Goal: Register for event/course

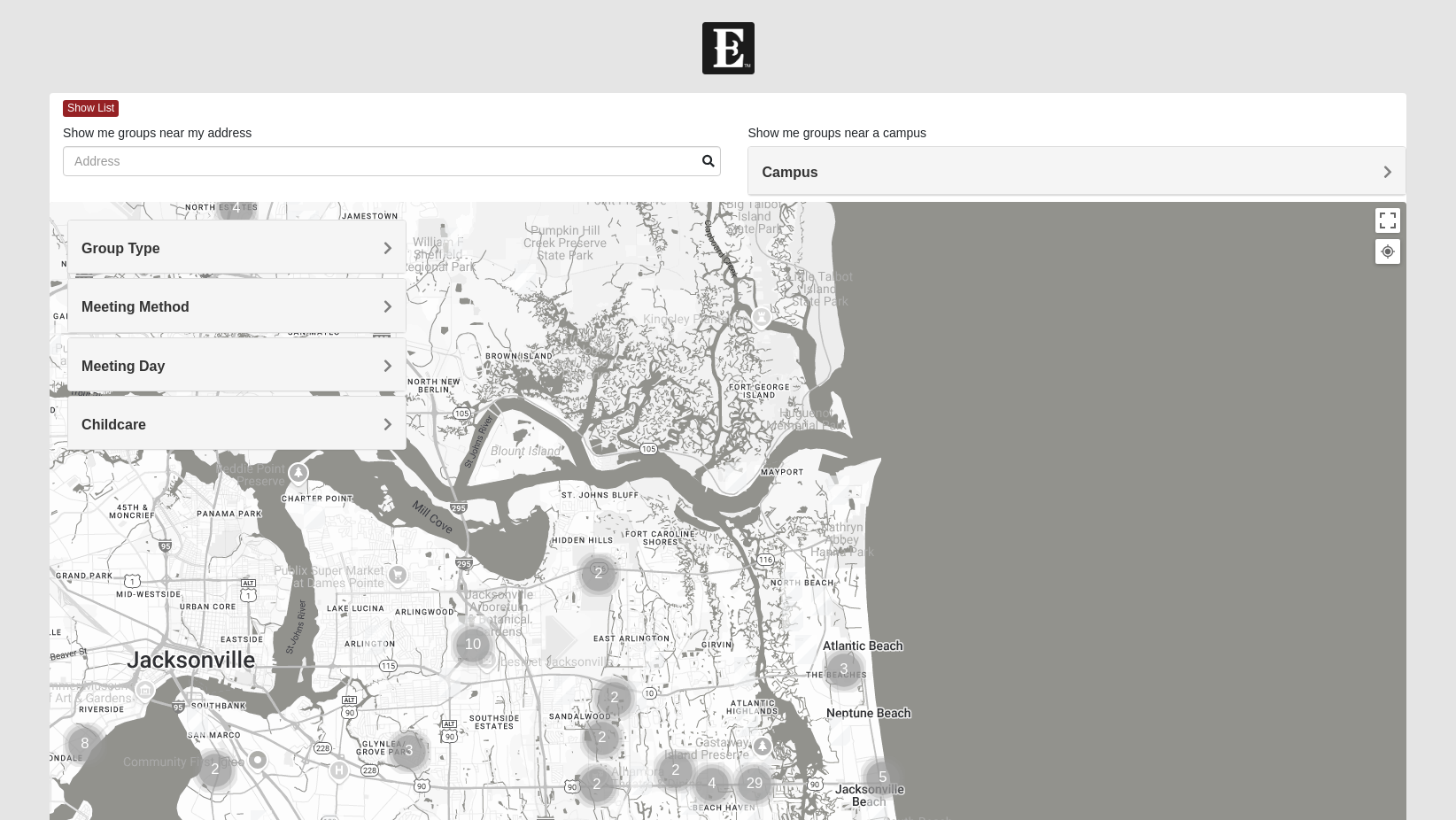
drag, startPoint x: 1049, startPoint y: 343, endPoint x: 1076, endPoint y: 730, distance: 387.9
click at [1076, 730] on div at bounding box center [728, 556] width 1357 height 709
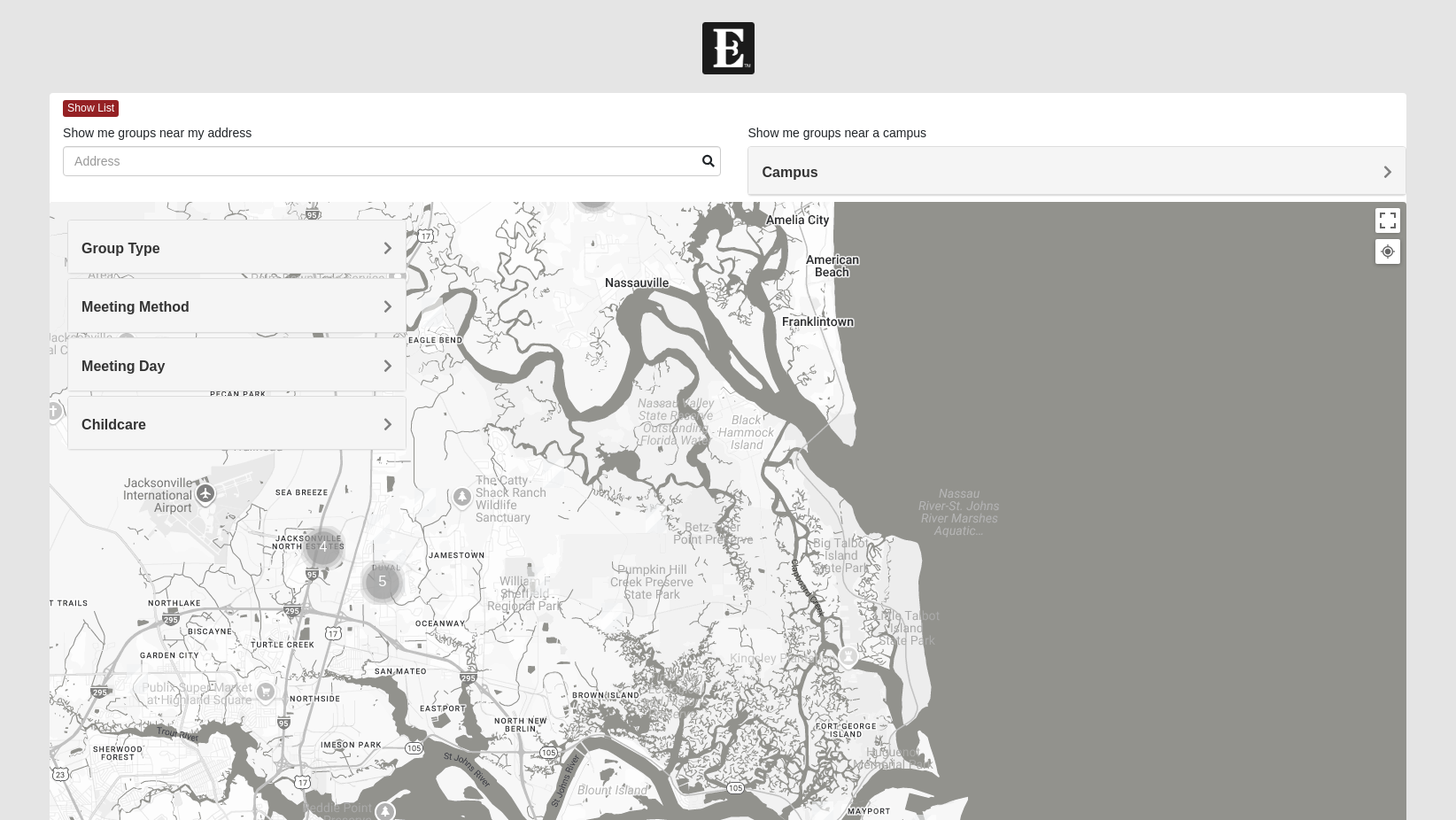
drag, startPoint x: 1024, startPoint y: 562, endPoint x: 1116, endPoint y: 686, distance: 154.4
click at [1116, 686] on div at bounding box center [728, 556] width 1357 height 709
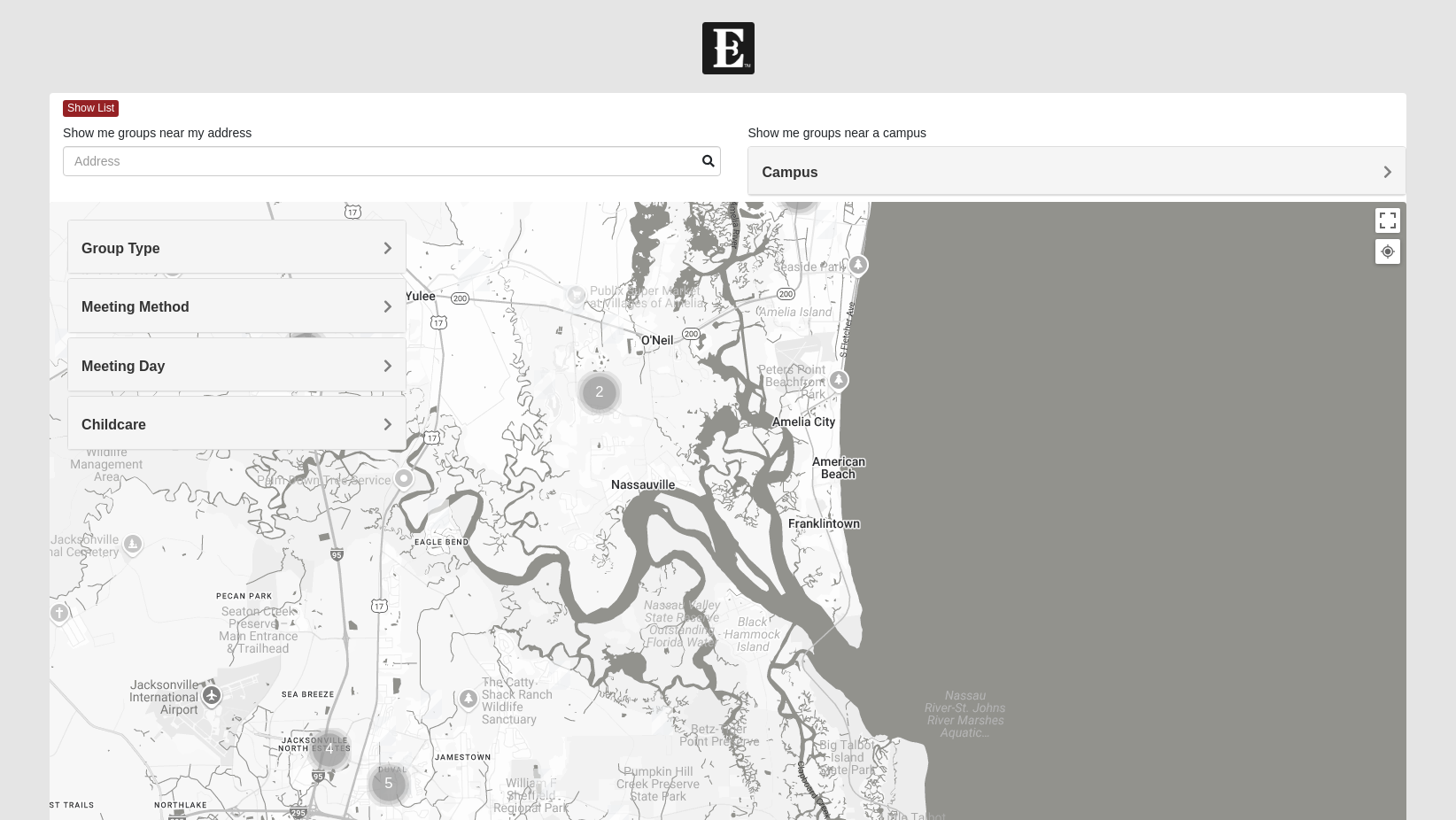
drag, startPoint x: 701, startPoint y: 531, endPoint x: 693, endPoint y: 833, distance: 302.1
click at [693, 819] on html "Log In Find A Group Error Show List Loading Groups" at bounding box center [728, 487] width 1456 height 975
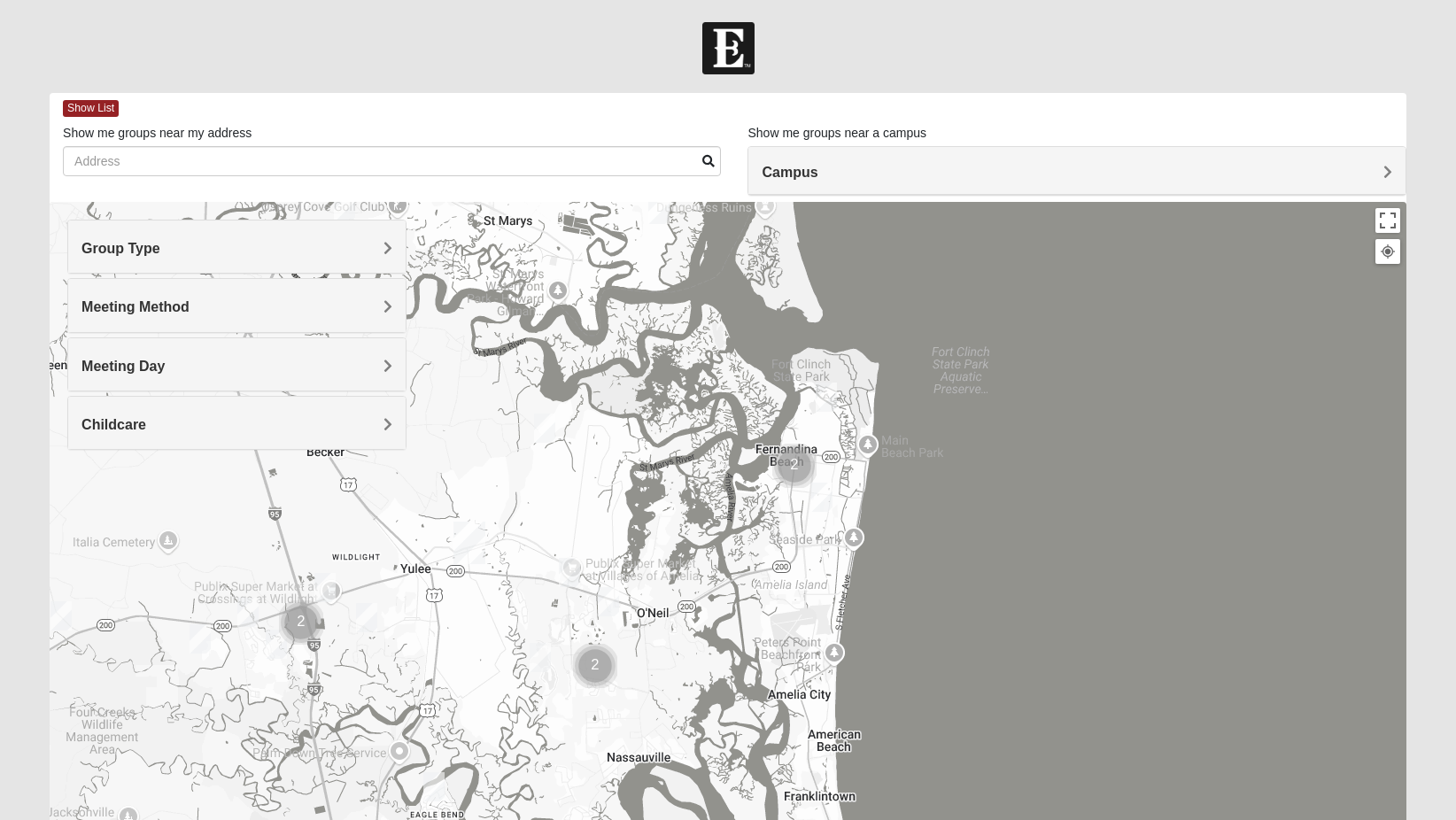
click at [537, 656] on img "Womens Trescot 32034" at bounding box center [540, 657] width 35 height 43
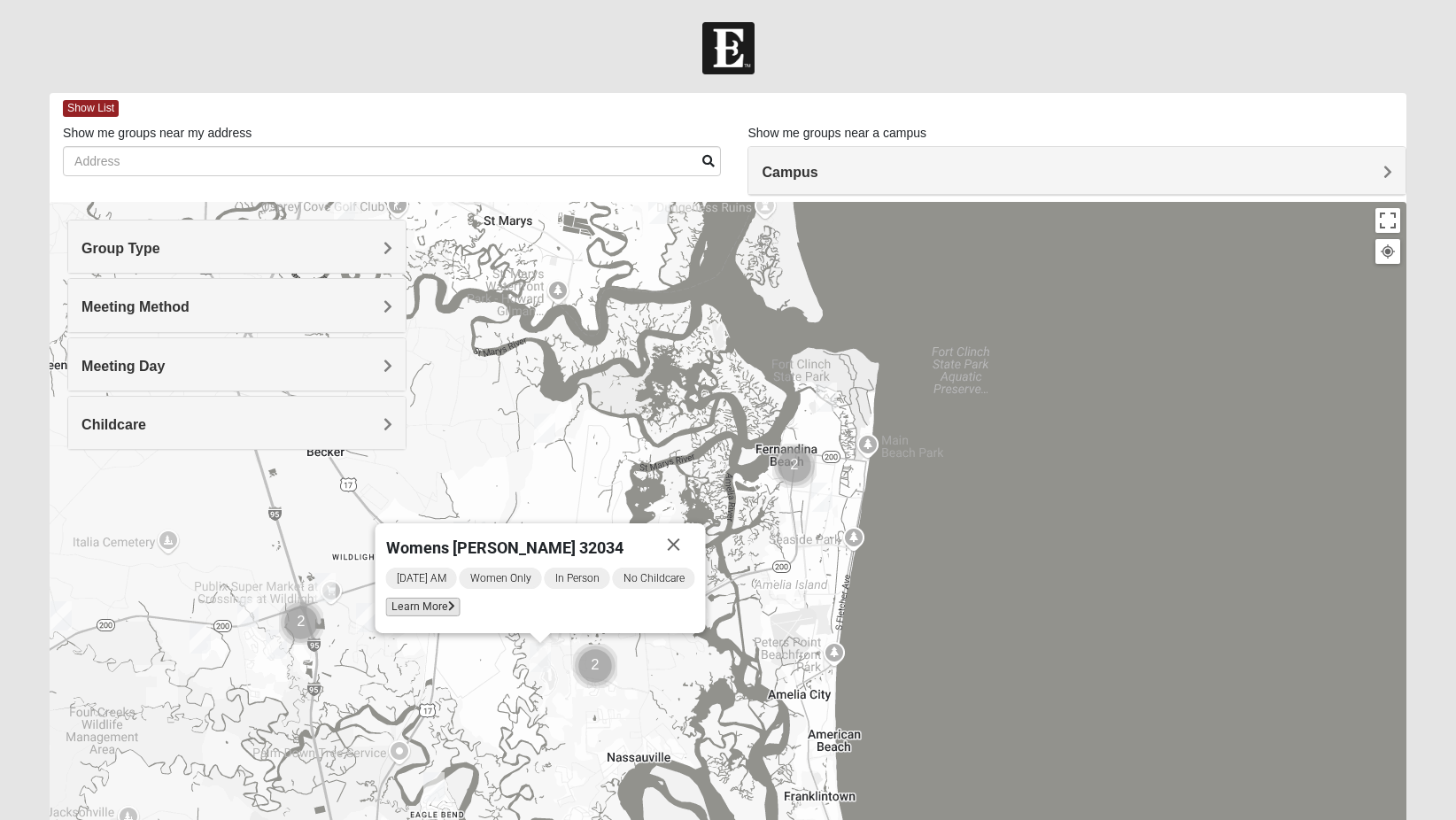
click at [436, 597] on span "Learn More" at bounding box center [422, 606] width 75 height 18
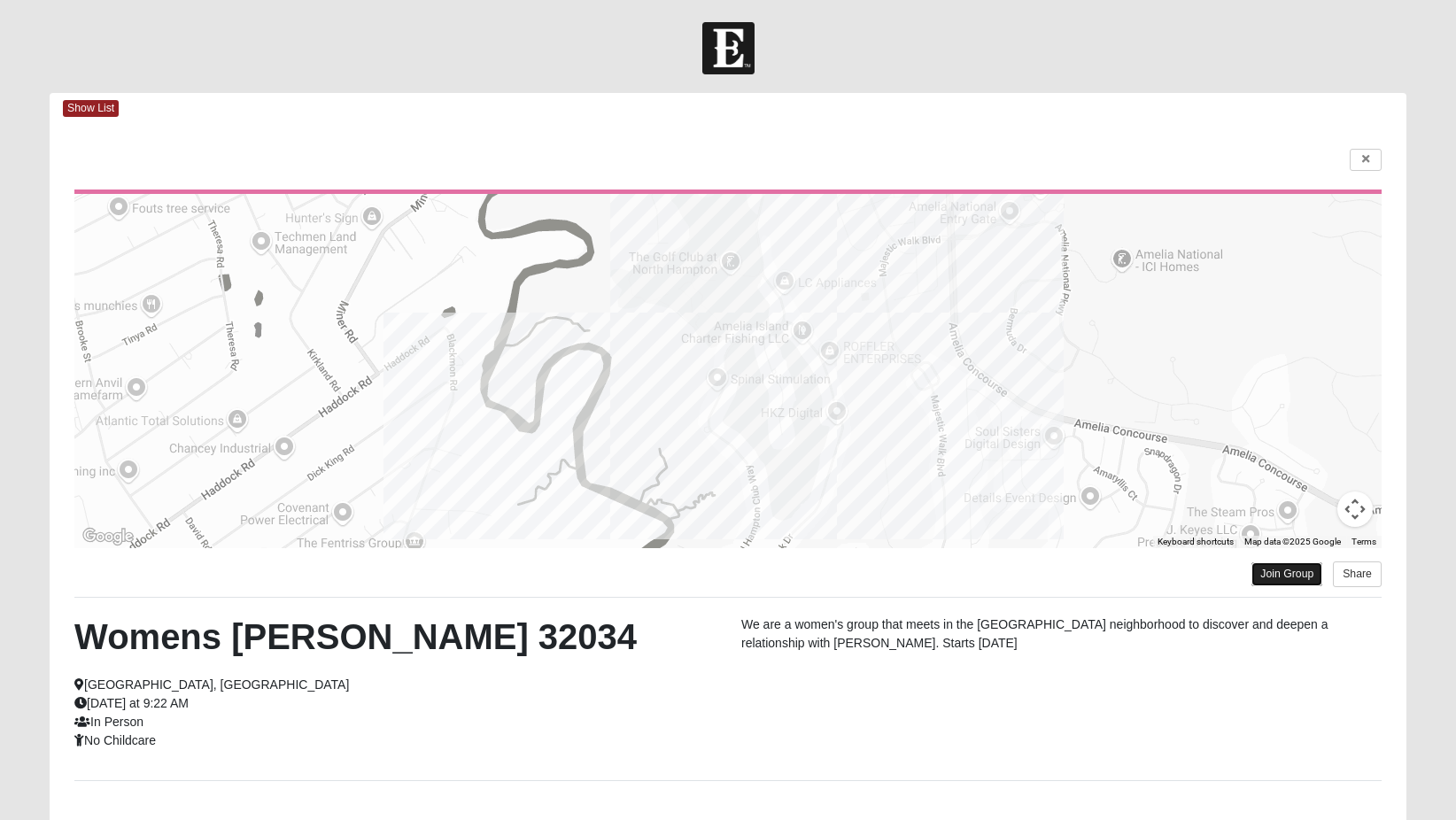
click at [1262, 569] on link "Join Group" at bounding box center [1287, 574] width 71 height 24
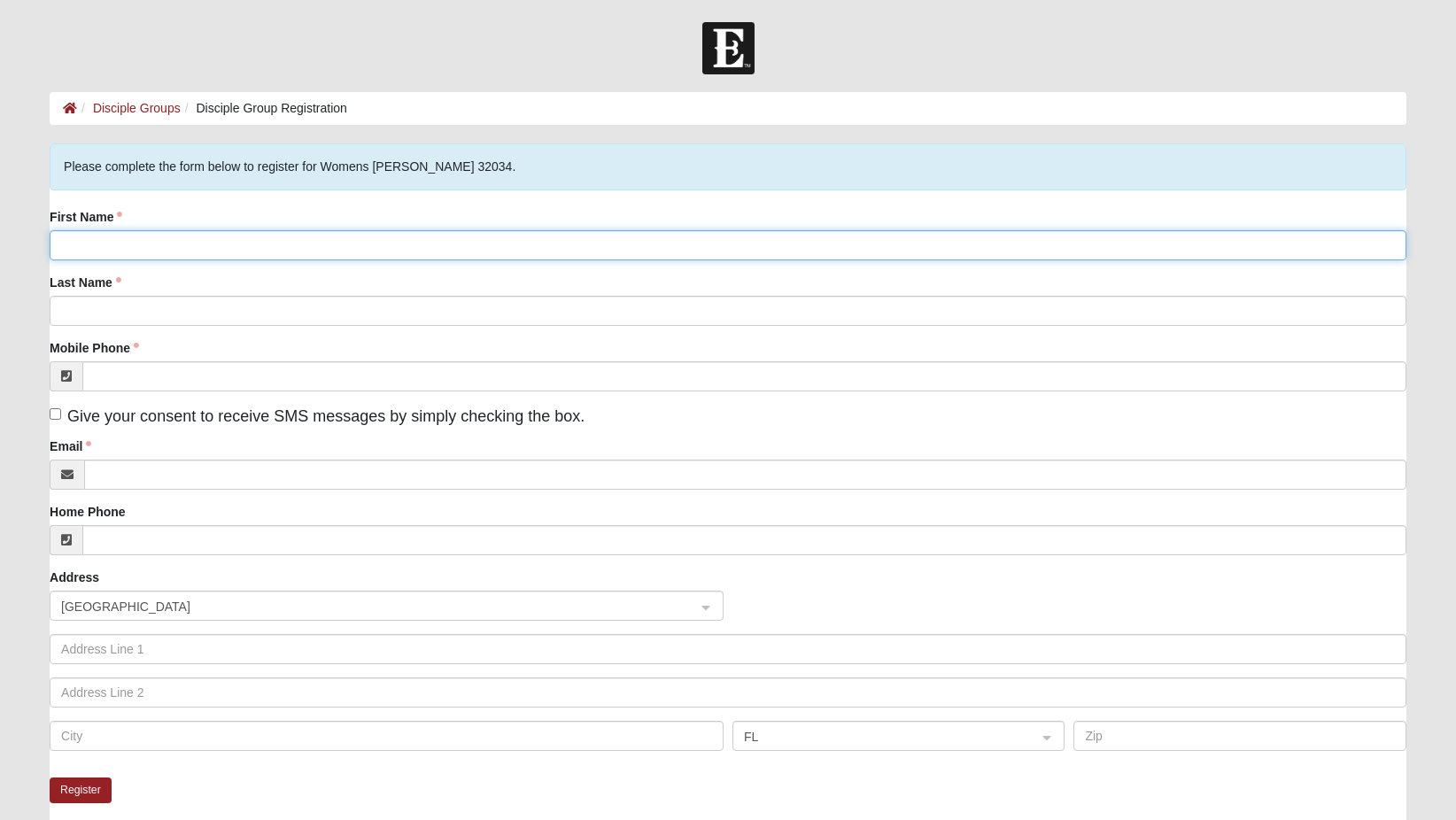
click at [93, 235] on input "First Name" at bounding box center [728, 245] width 1357 height 30
type input "[PERSON_NAME]"
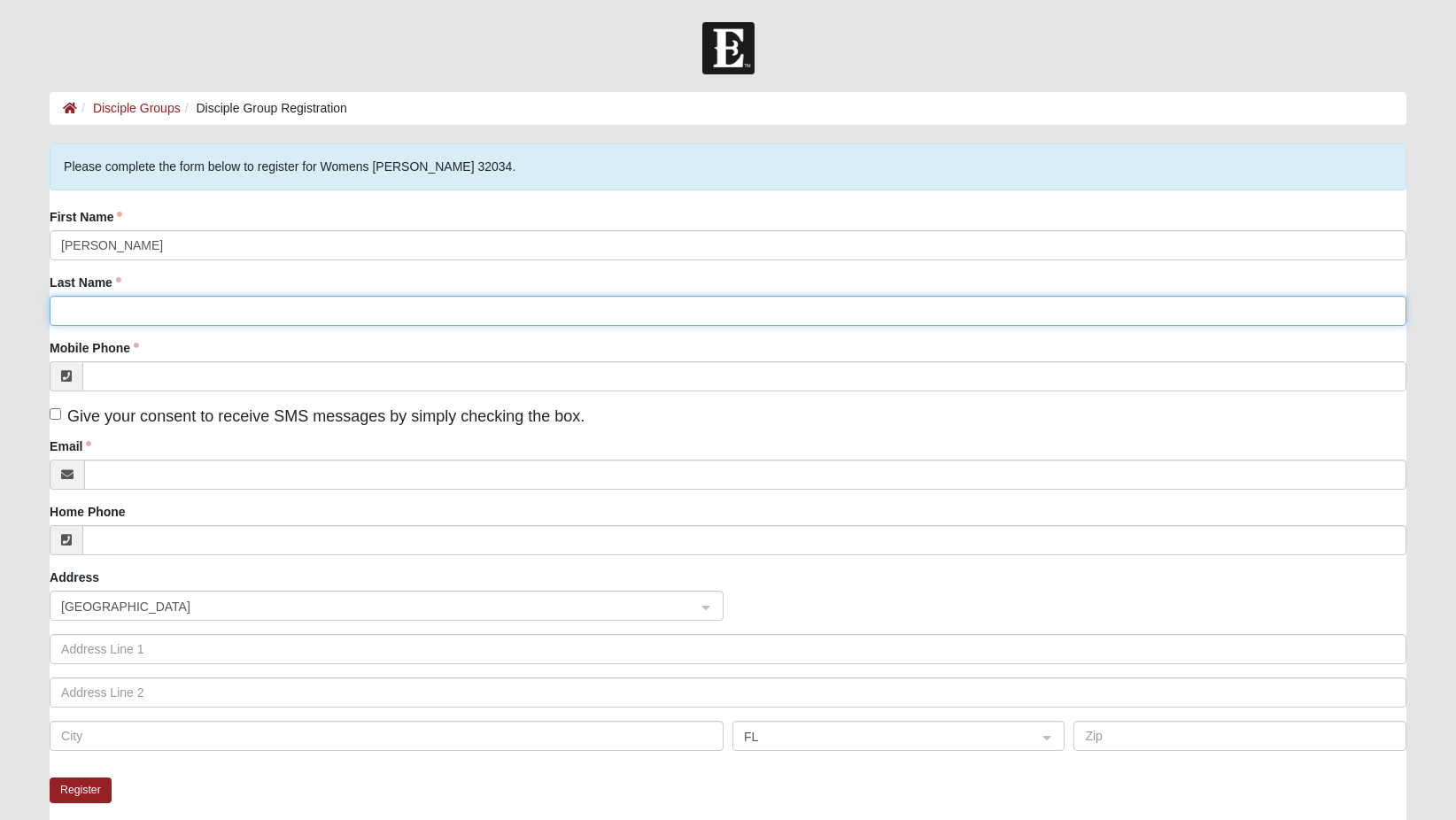
type input "[PERSON_NAME]"
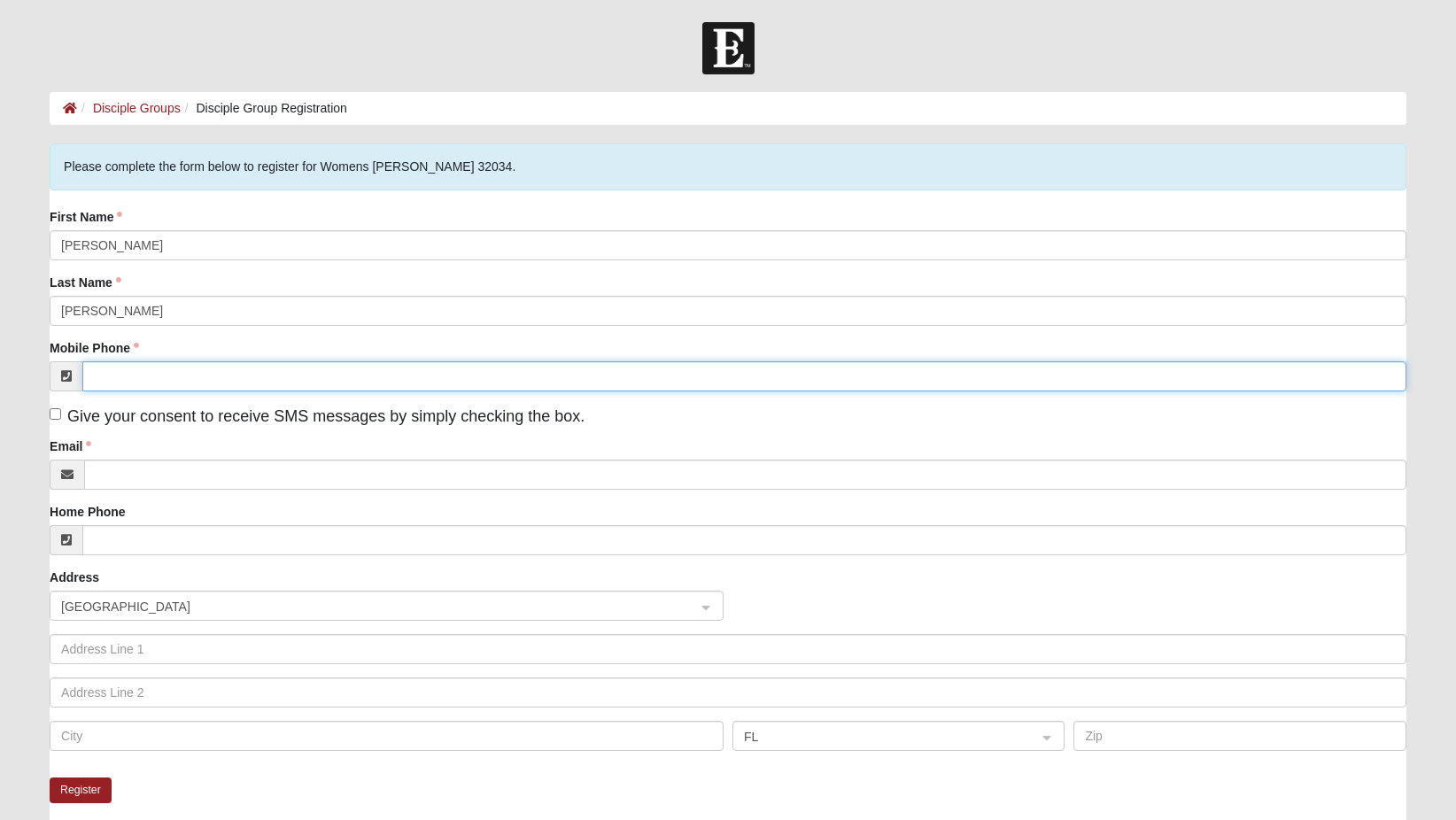
type input "[PHONE_NUMBER]"
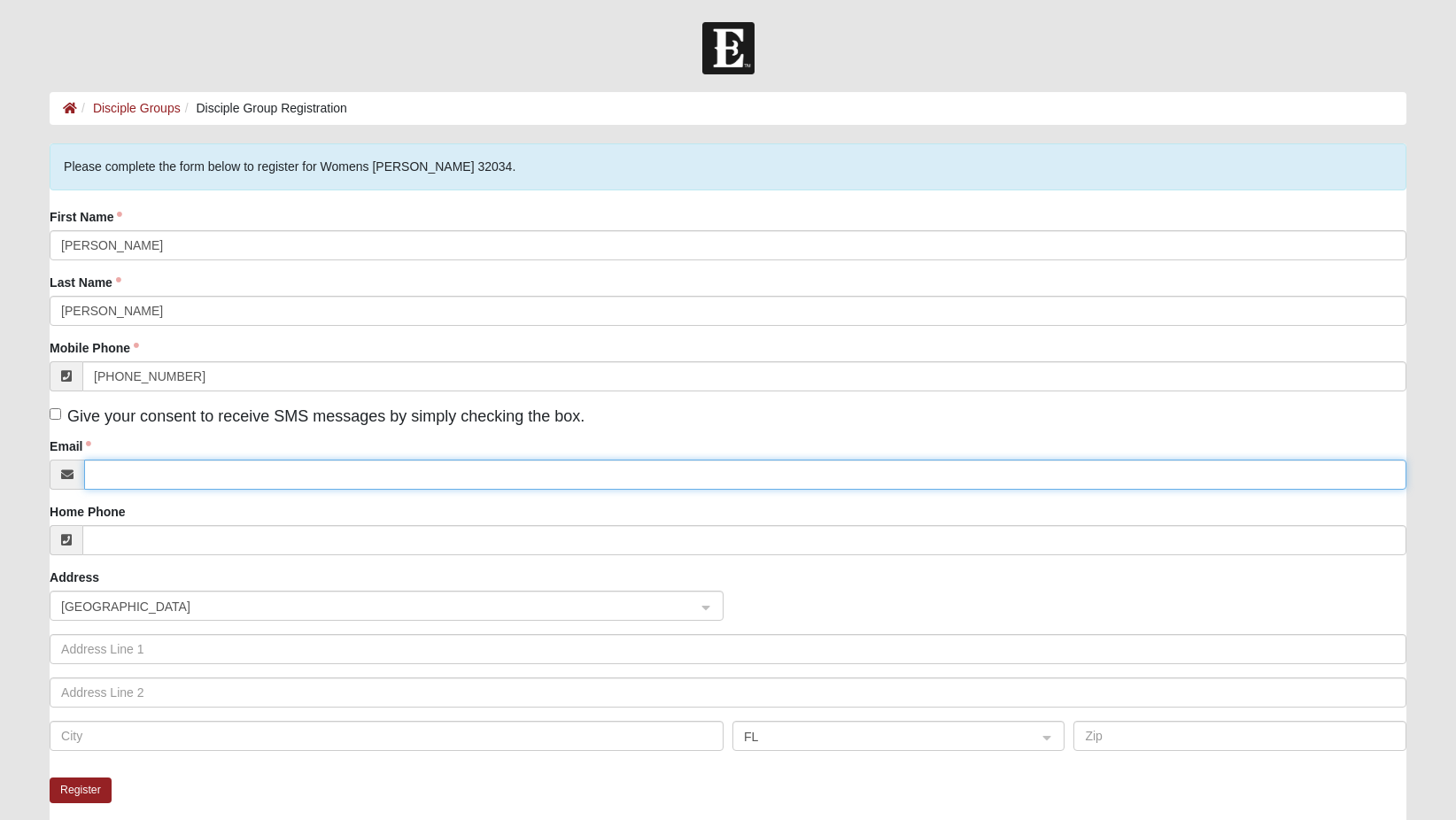
type input "[EMAIL_ADDRESS][DOMAIN_NAME]"
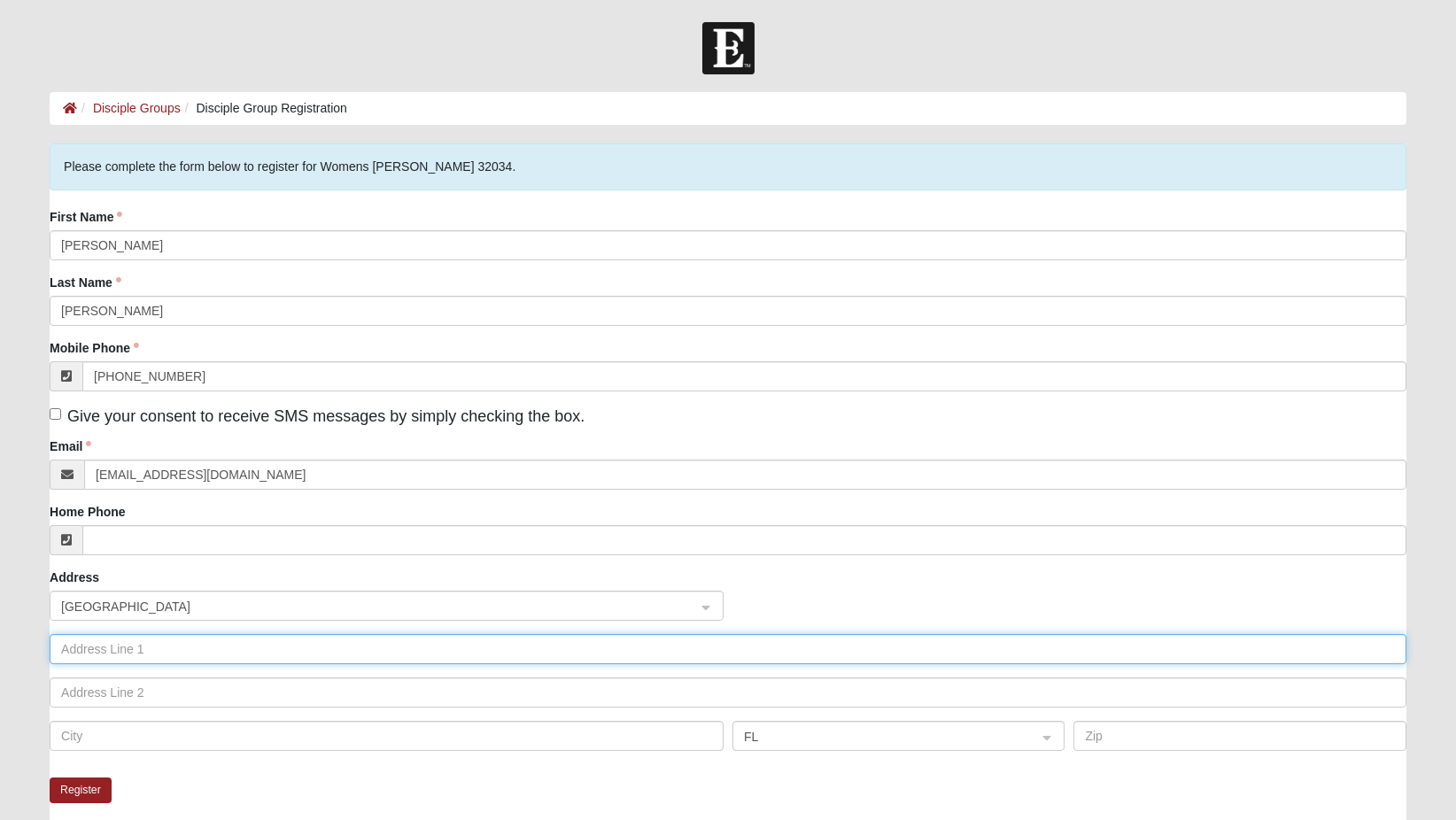
type input "[GEOGRAPHIC_DATA]"
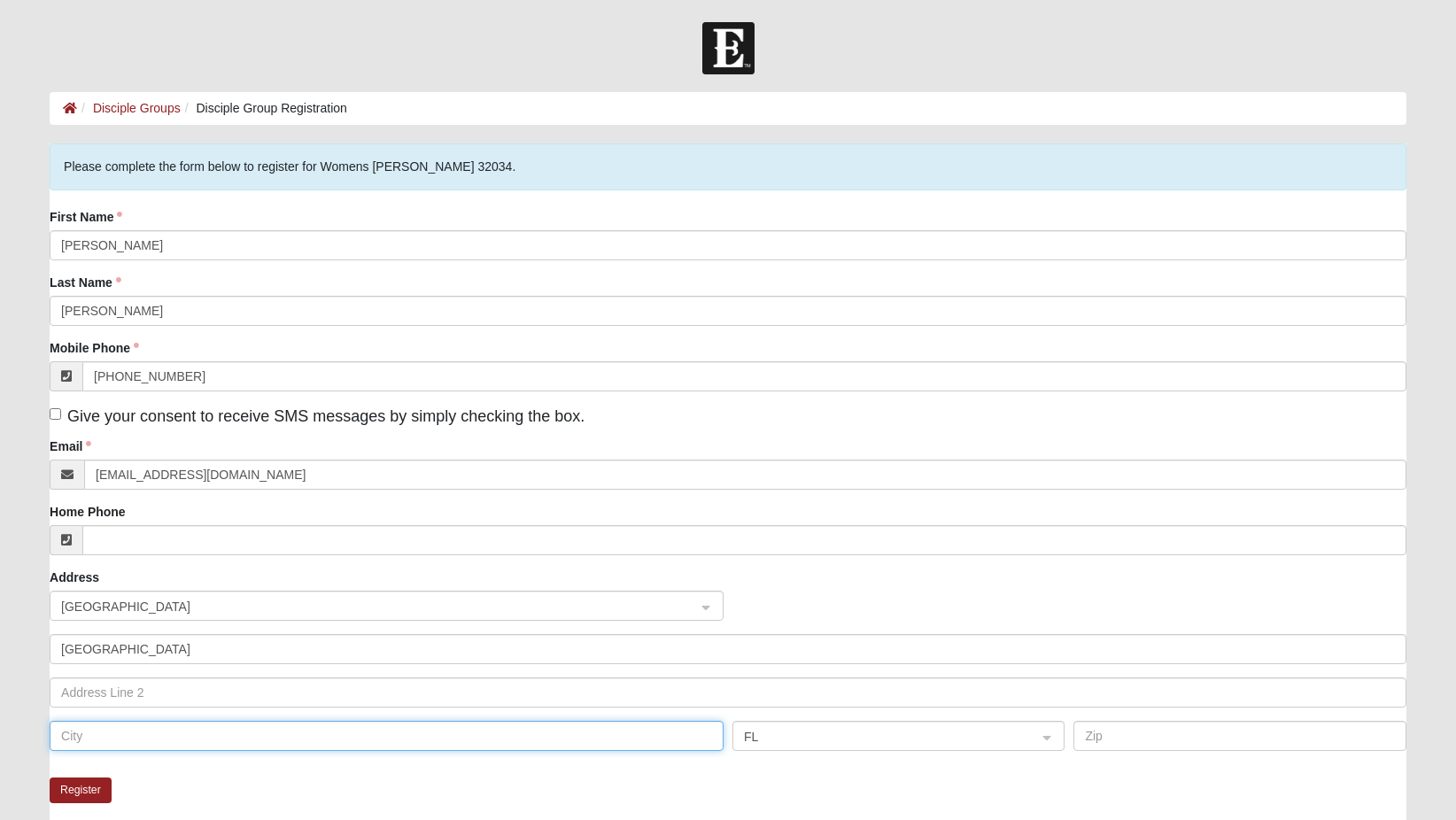
type input "[GEOGRAPHIC_DATA]"
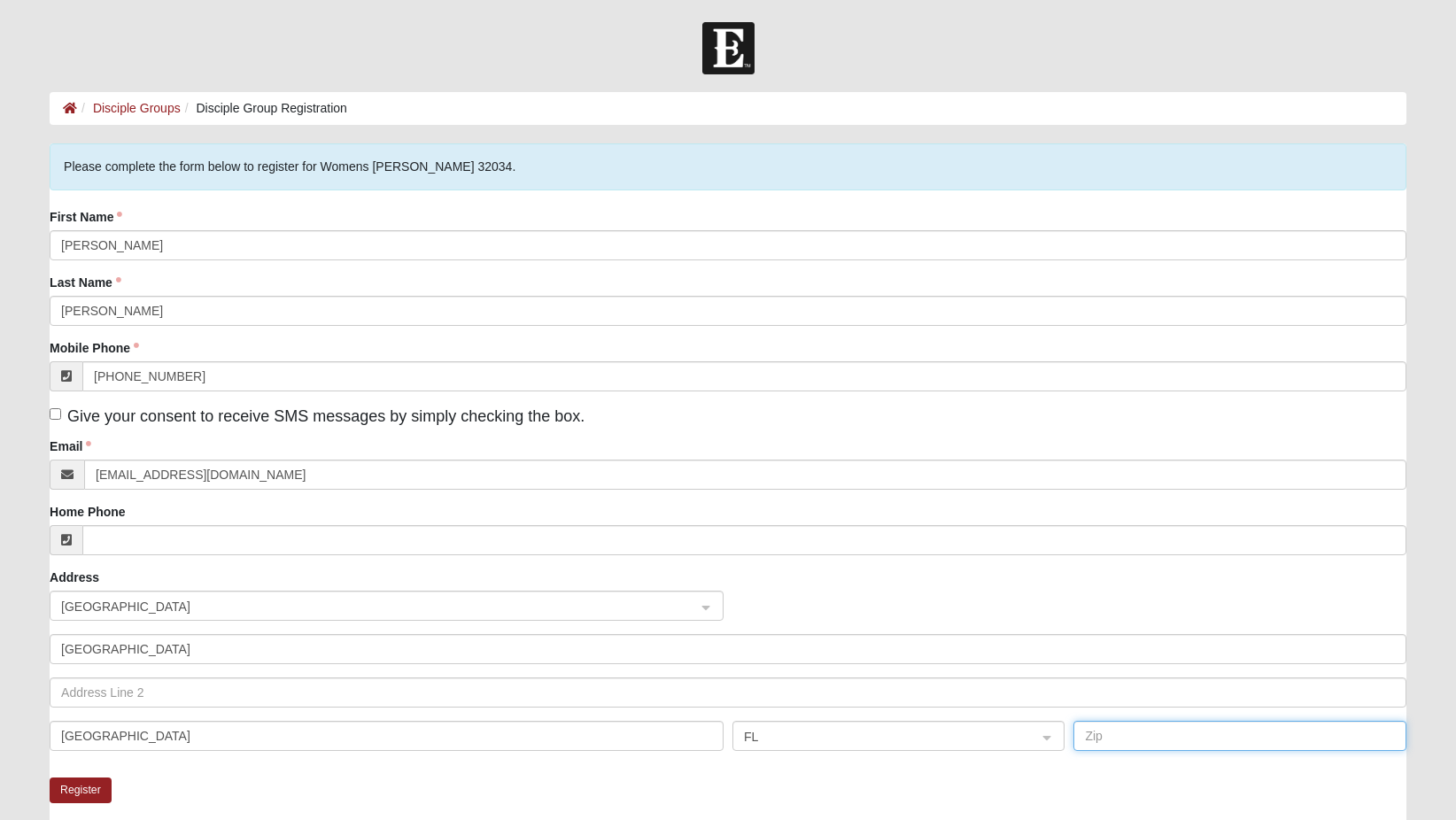
type input "32034"
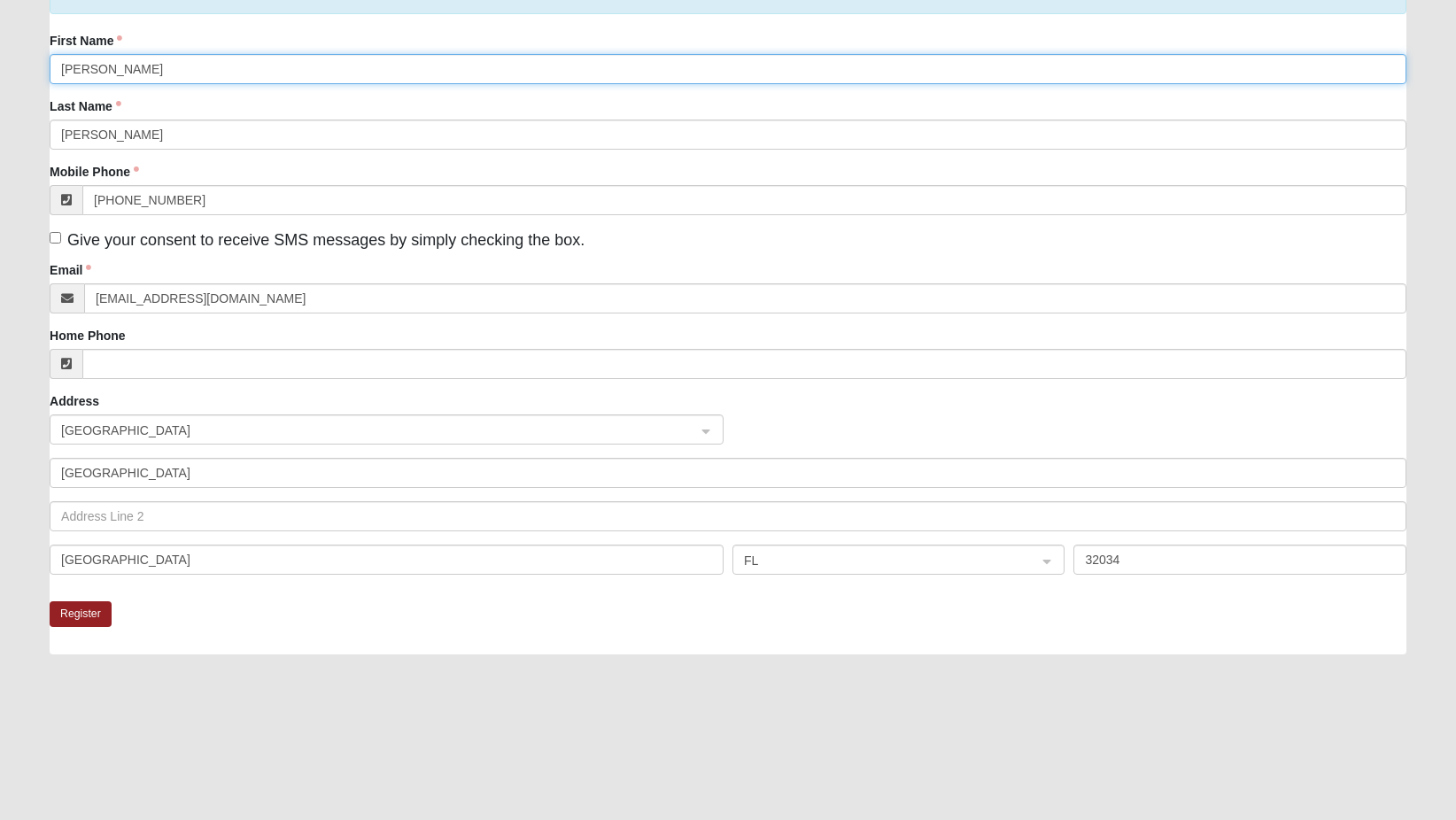
scroll to position [177, 0]
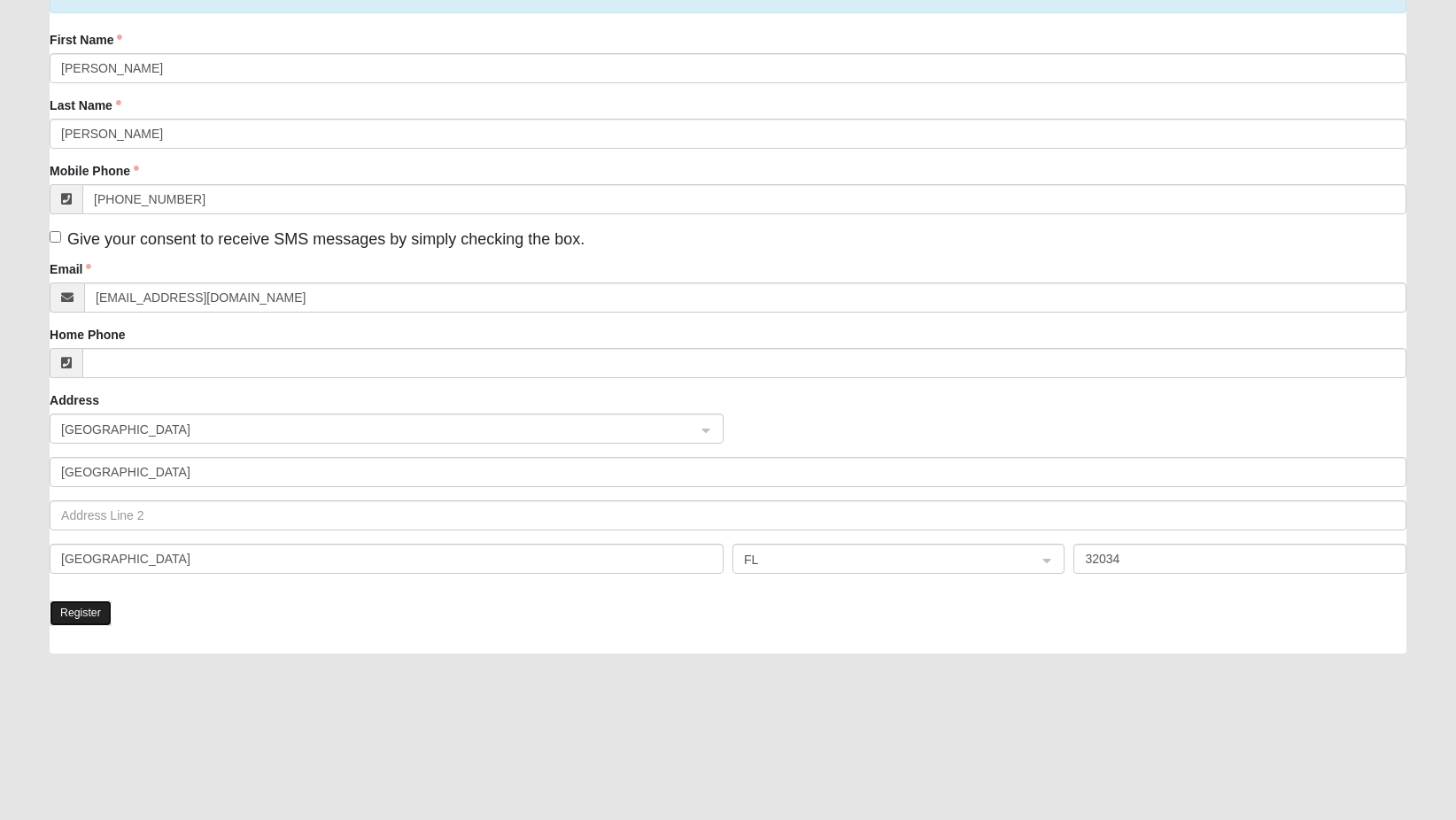
click at [85, 615] on button "Register" at bounding box center [80, 613] width 62 height 26
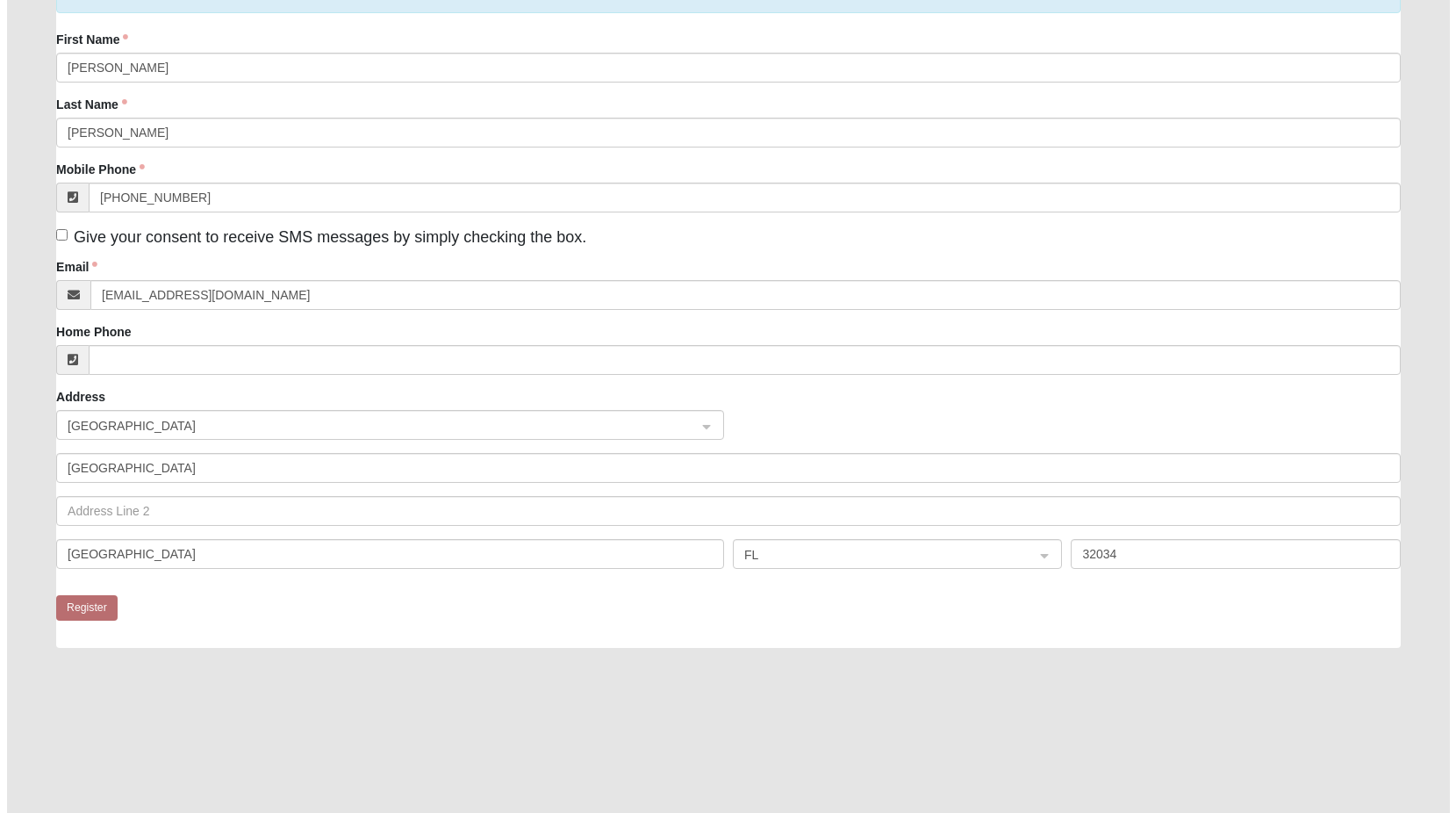
scroll to position [0, 0]
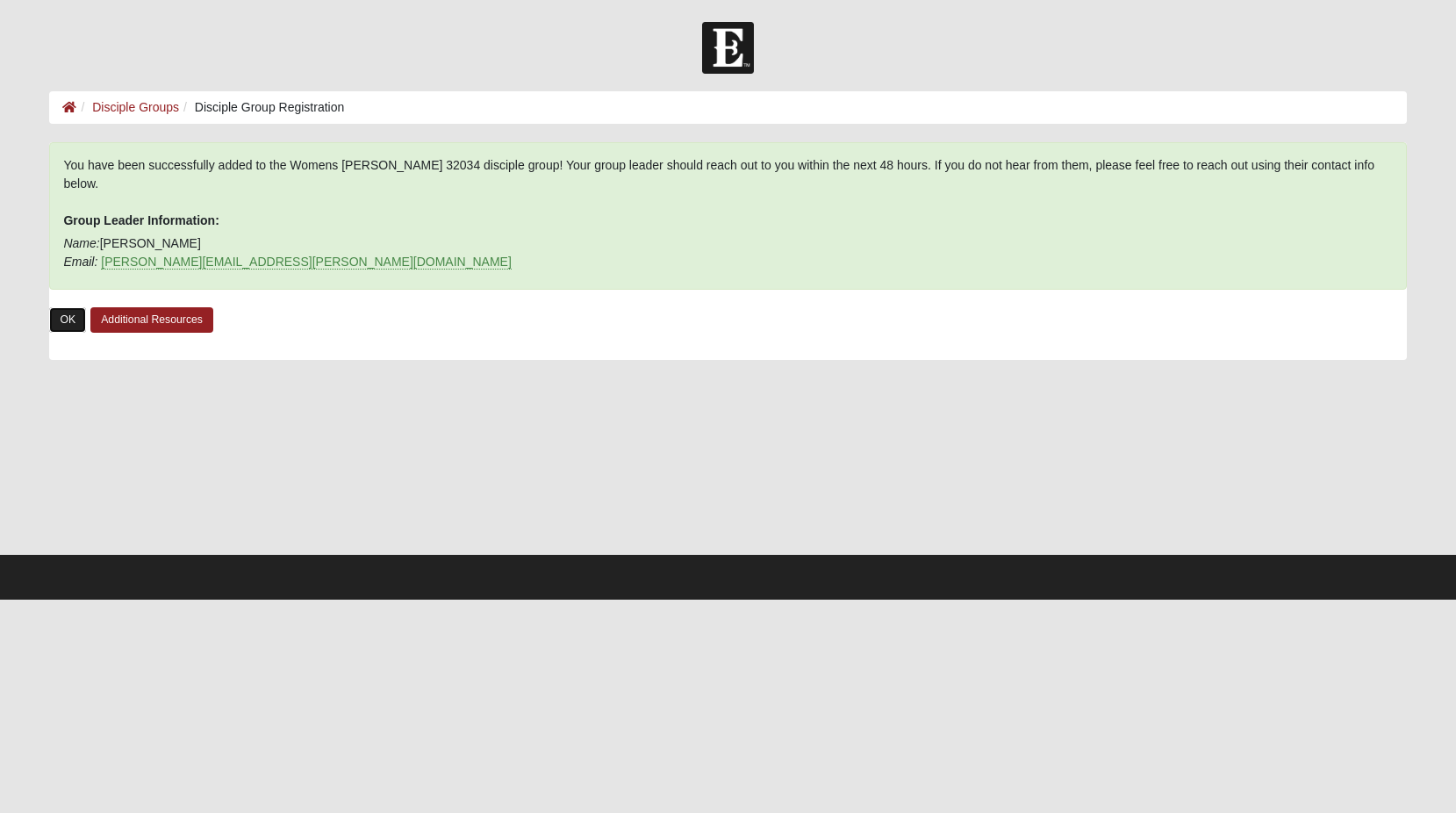
click at [66, 307] on link "OK" at bounding box center [68, 320] width 36 height 26
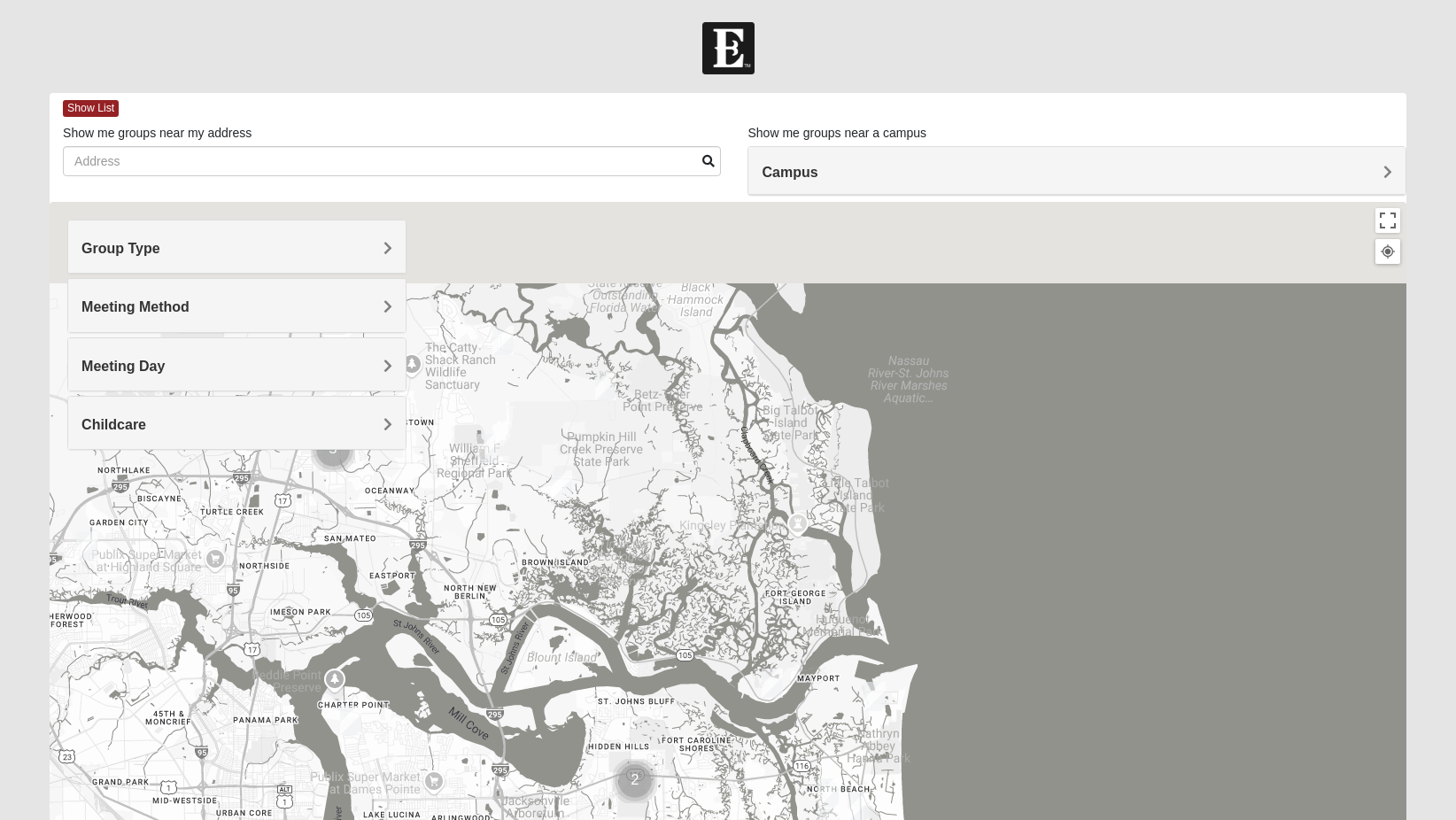
drag, startPoint x: 689, startPoint y: 352, endPoint x: 752, endPoint y: 820, distance: 472.2
click at [752, 819] on html "Log In Find A Group Error Show List Loading Groups" at bounding box center [728, 487] width 1456 height 975
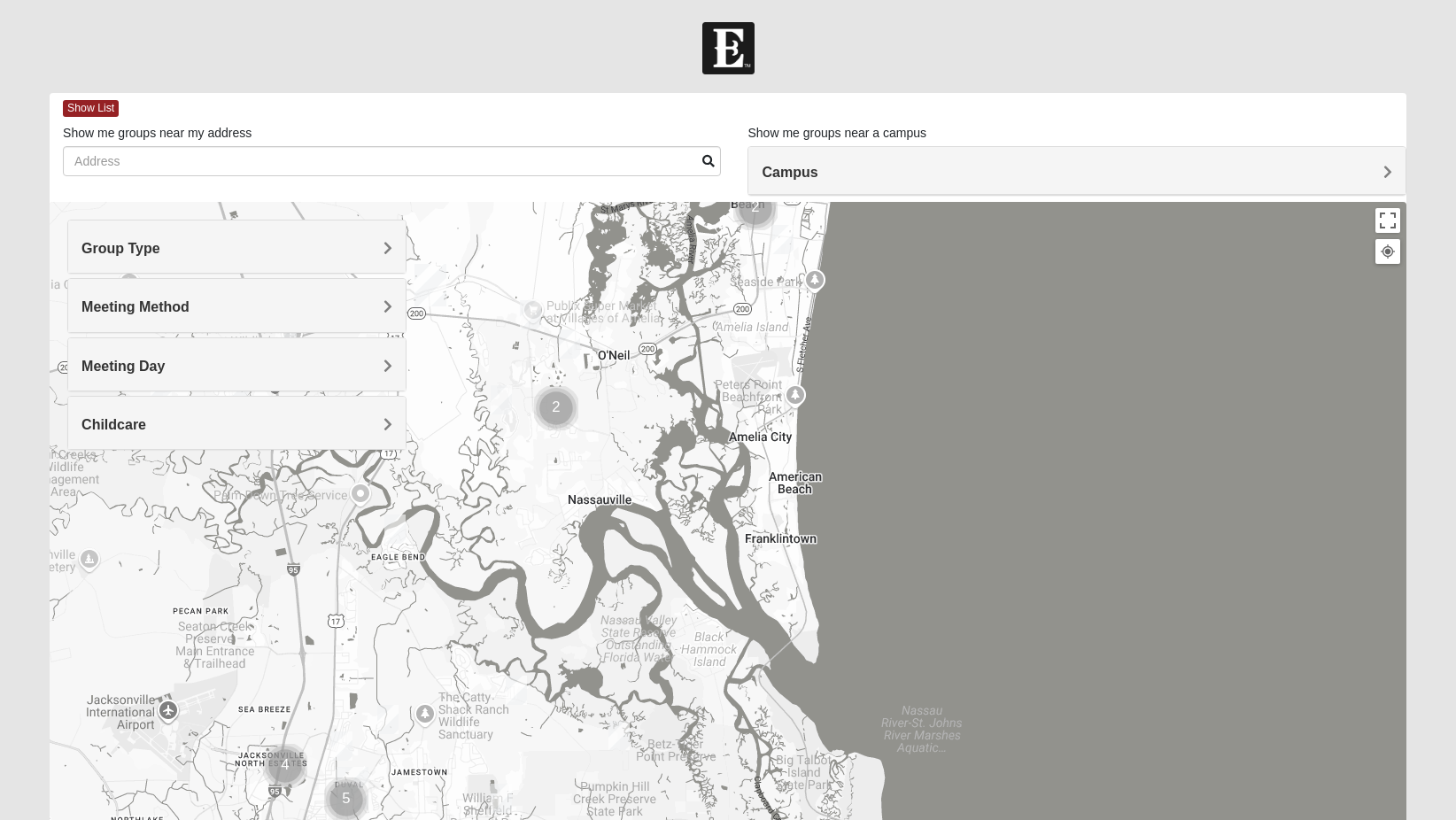
drag, startPoint x: 643, startPoint y: 408, endPoint x: 659, endPoint y: 661, distance: 253.5
click at [650, 710] on div at bounding box center [728, 556] width 1357 height 709
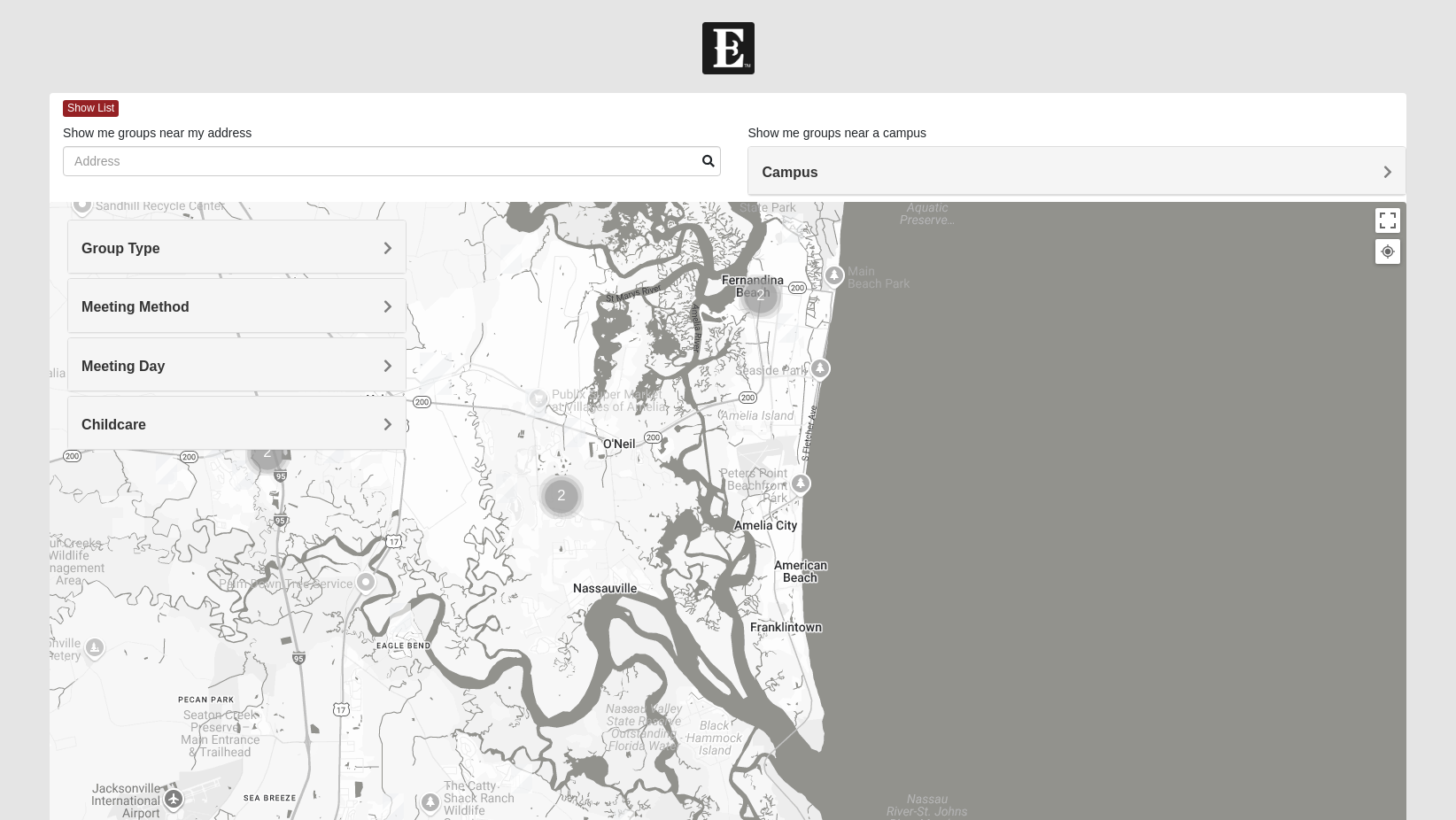
click at [506, 485] on img "Womens Trescot 32034" at bounding box center [506, 488] width 35 height 43
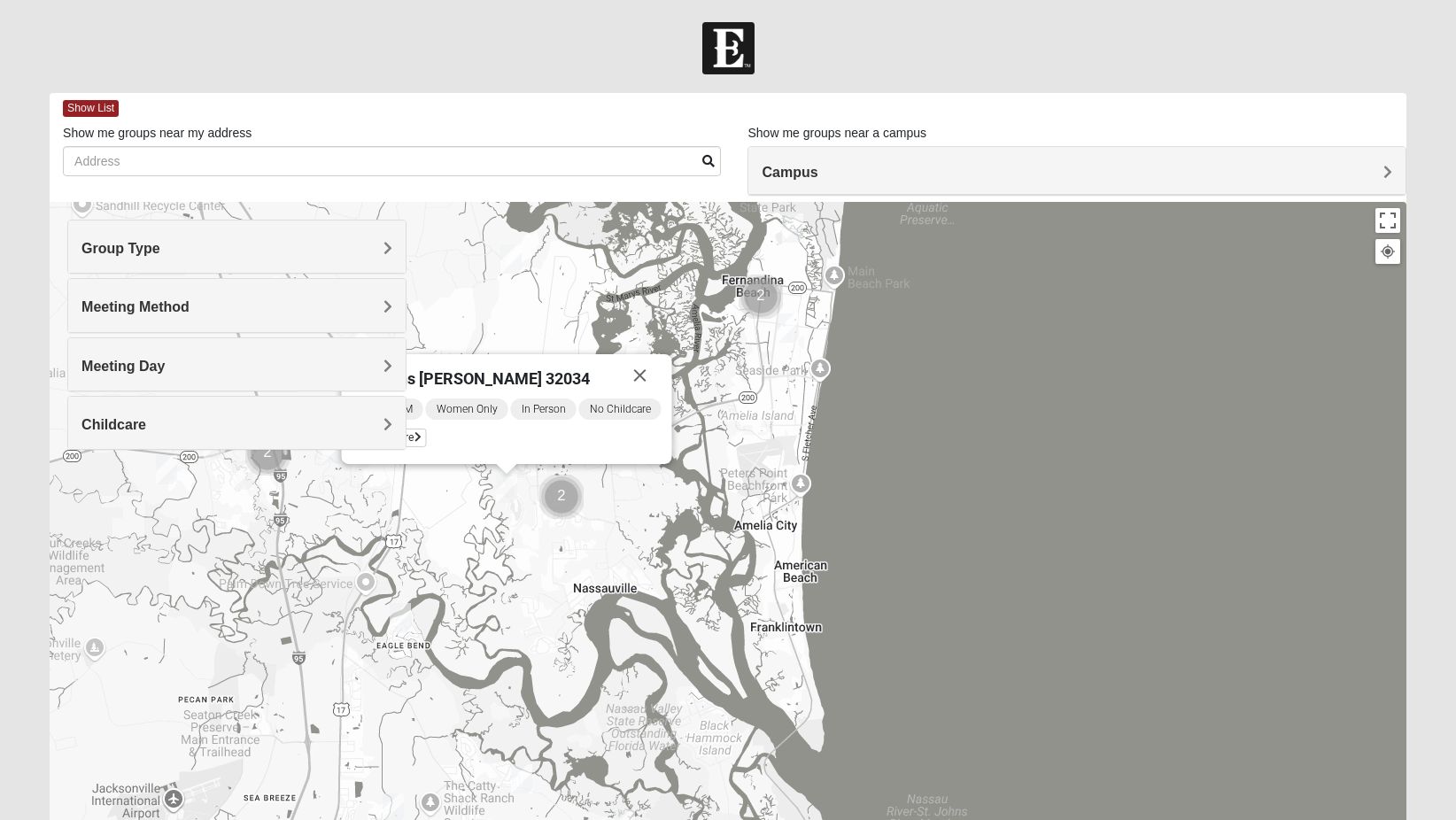
click at [503, 428] on div "Wednesday AM Women Only In Person No Childcare Learn More" at bounding box center [506, 425] width 309 height 57
drag, startPoint x: 564, startPoint y: 376, endPoint x: 747, endPoint y: 368, distance: 183.2
click at [747, 368] on div "Womens Trescot 32034 Wednesday AM Women Only In Person No Childcare Learn More" at bounding box center [728, 556] width 1357 height 709
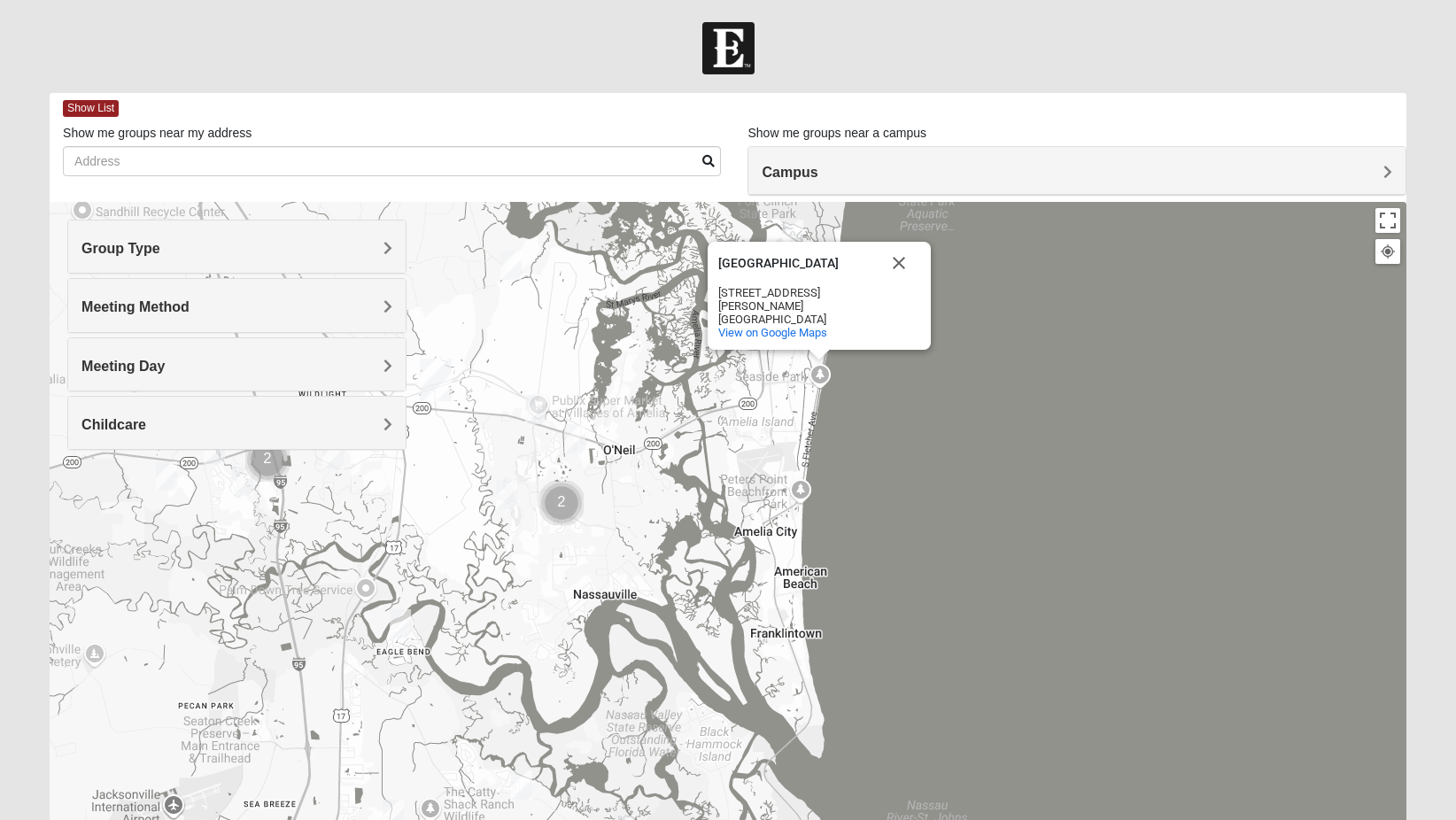
click at [510, 488] on img "Womens Trescot 32034" at bounding box center [506, 494] width 35 height 43
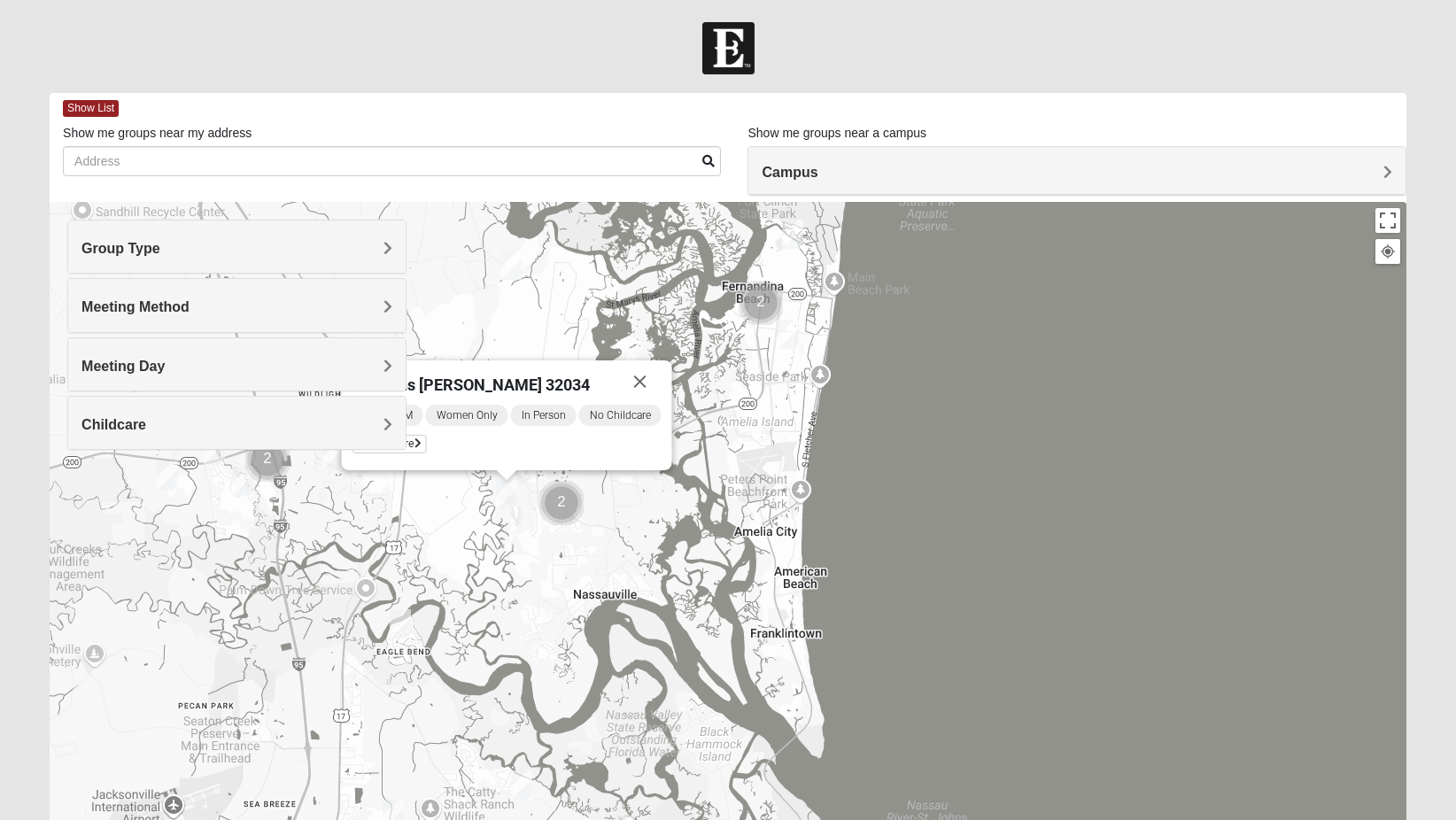
click at [518, 430] on div "Wednesday AM Women Only In Person No Childcare Learn More" at bounding box center [506, 432] width 309 height 57
click at [411, 435] on span "Learn More" at bounding box center [388, 444] width 75 height 18
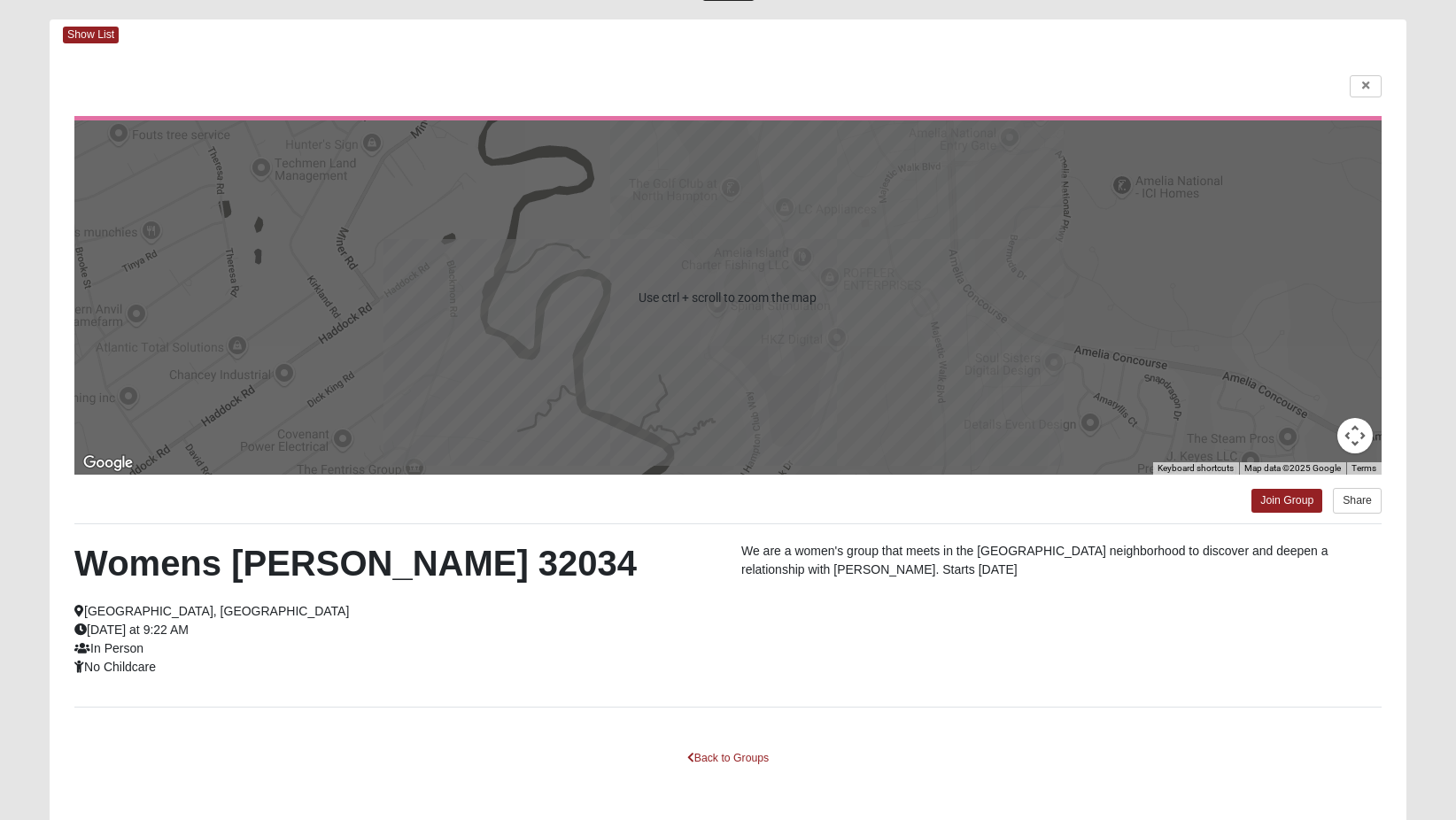
scroll to position [142, 0]
